Goal: Information Seeking & Learning: Learn about a topic

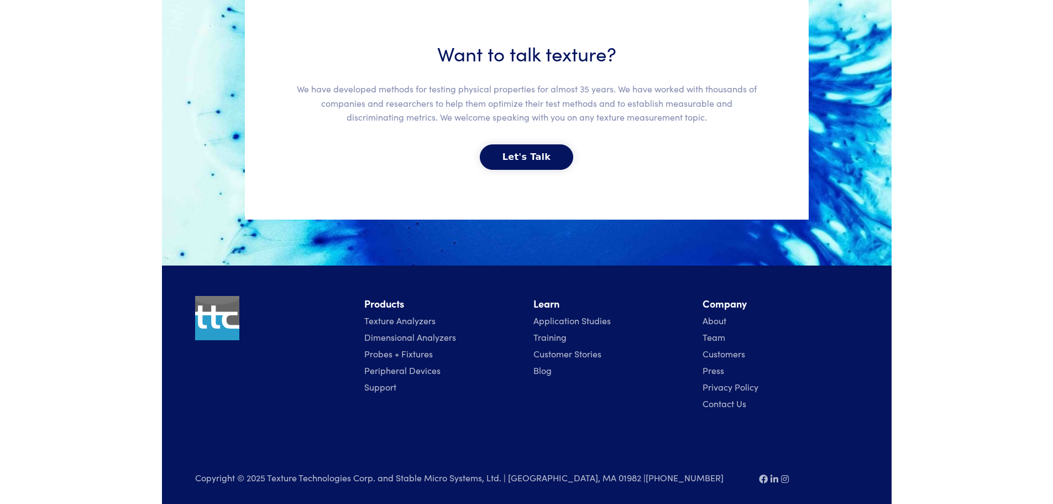
scroll to position [2449, 0]
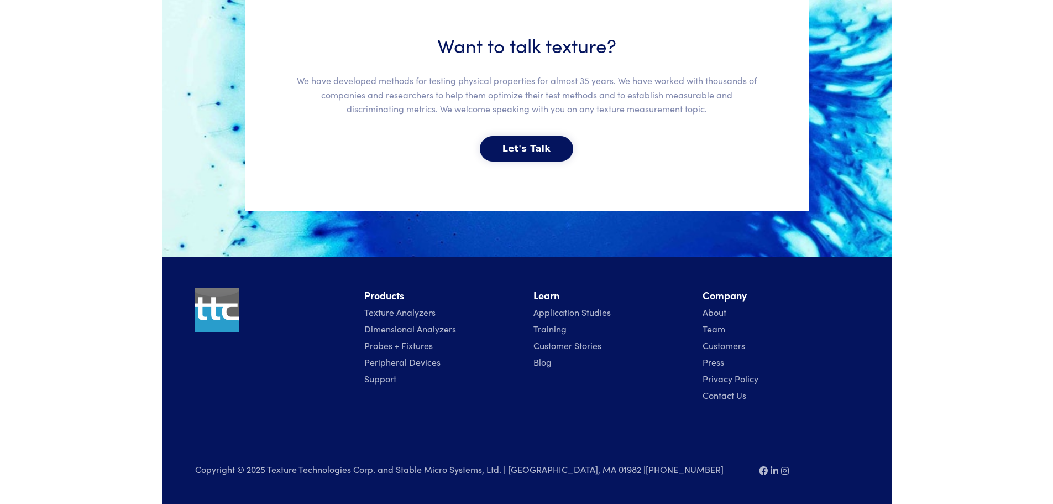
click at [383, 313] on link "Texture Analyzers" at bounding box center [399, 312] width 71 height 12
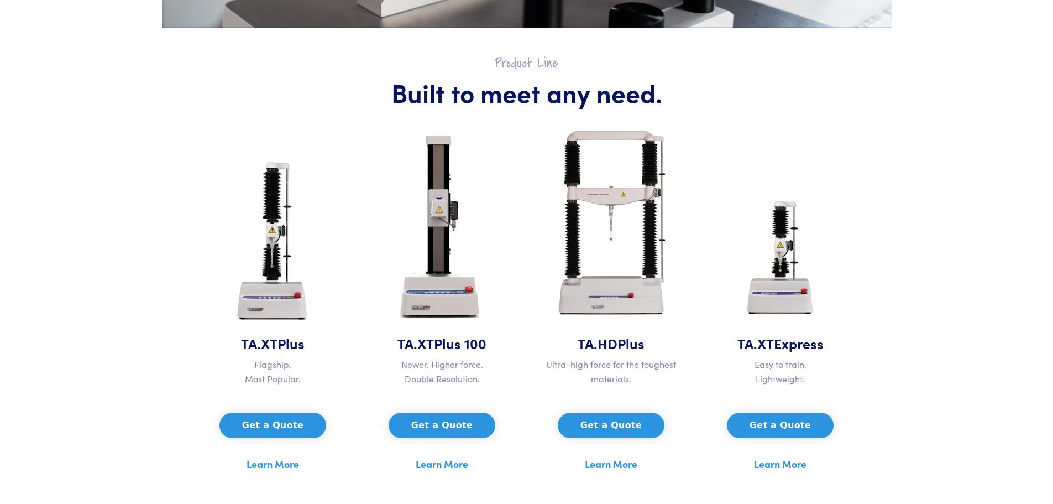
scroll to position [498, 0]
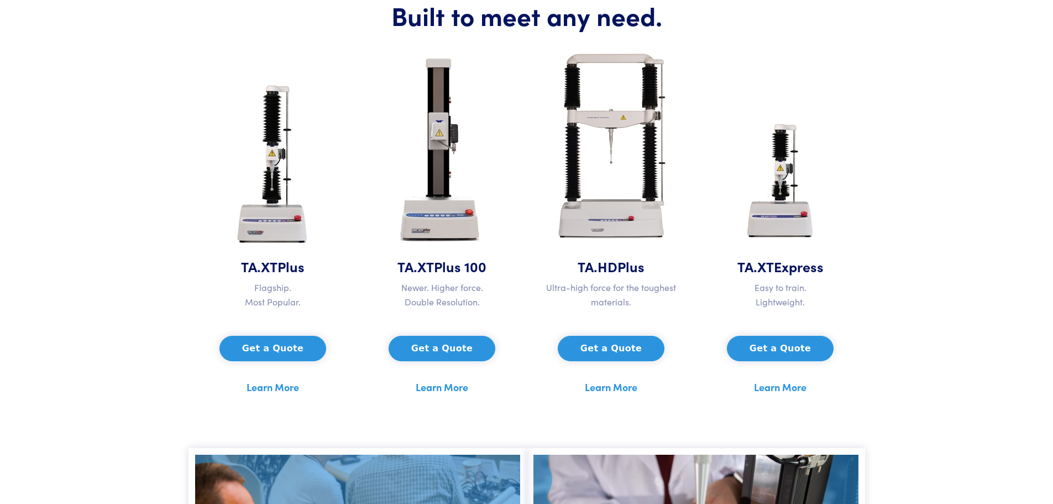
click at [262, 384] on link "Learn More" at bounding box center [273, 387] width 53 height 17
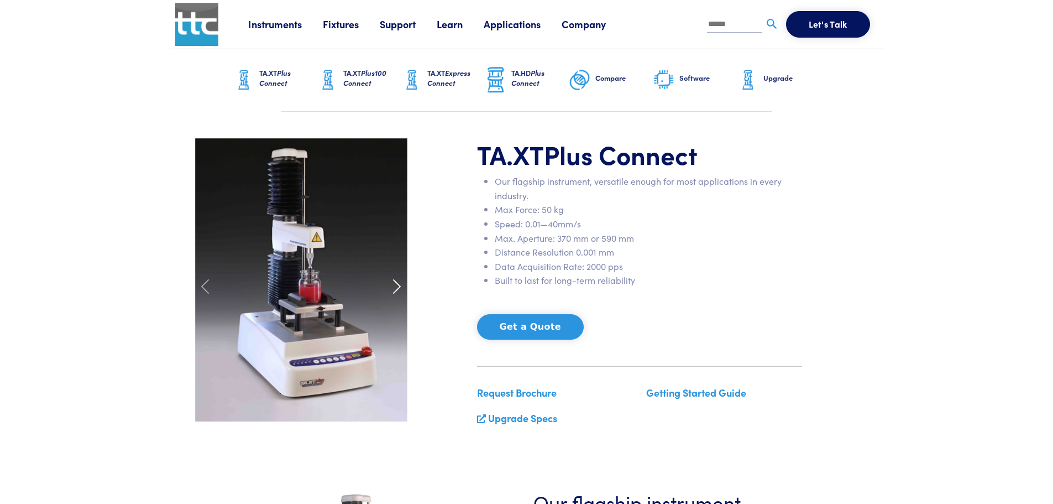
click at [395, 285] on span at bounding box center [397, 287] width 18 height 18
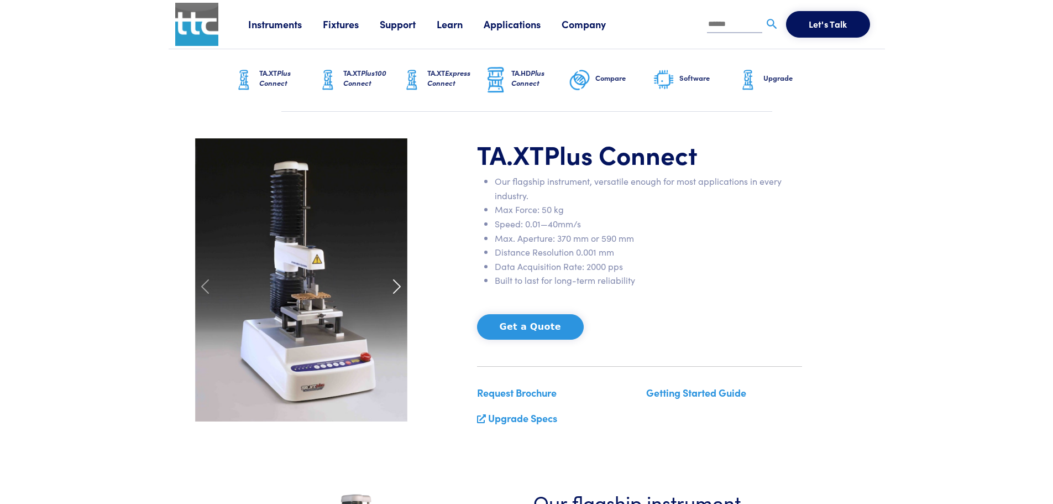
click at [395, 285] on span at bounding box center [397, 287] width 18 height 18
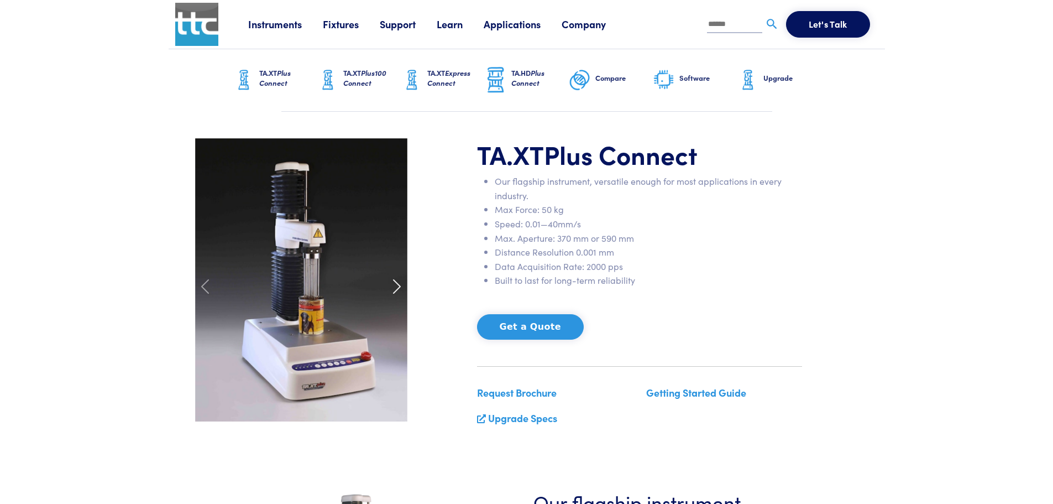
click at [395, 285] on span at bounding box center [397, 287] width 18 height 18
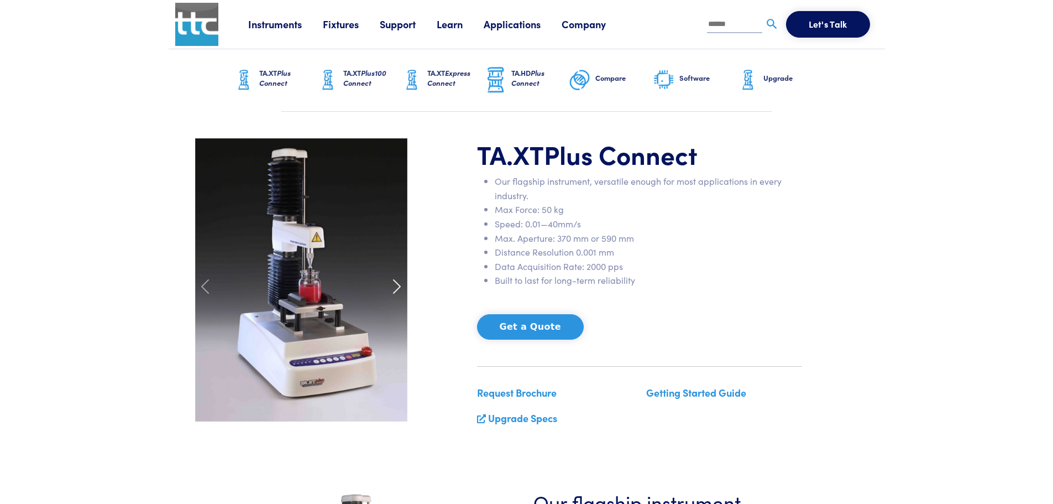
click at [395, 285] on span at bounding box center [397, 287] width 18 height 18
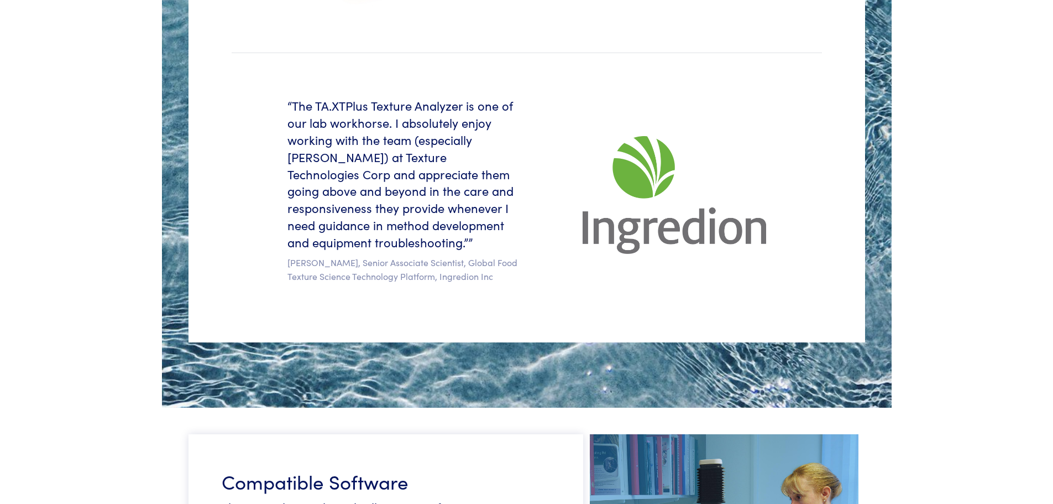
scroll to position [2262, 0]
